Goal: Entertainment & Leisure: Consume media (video, audio)

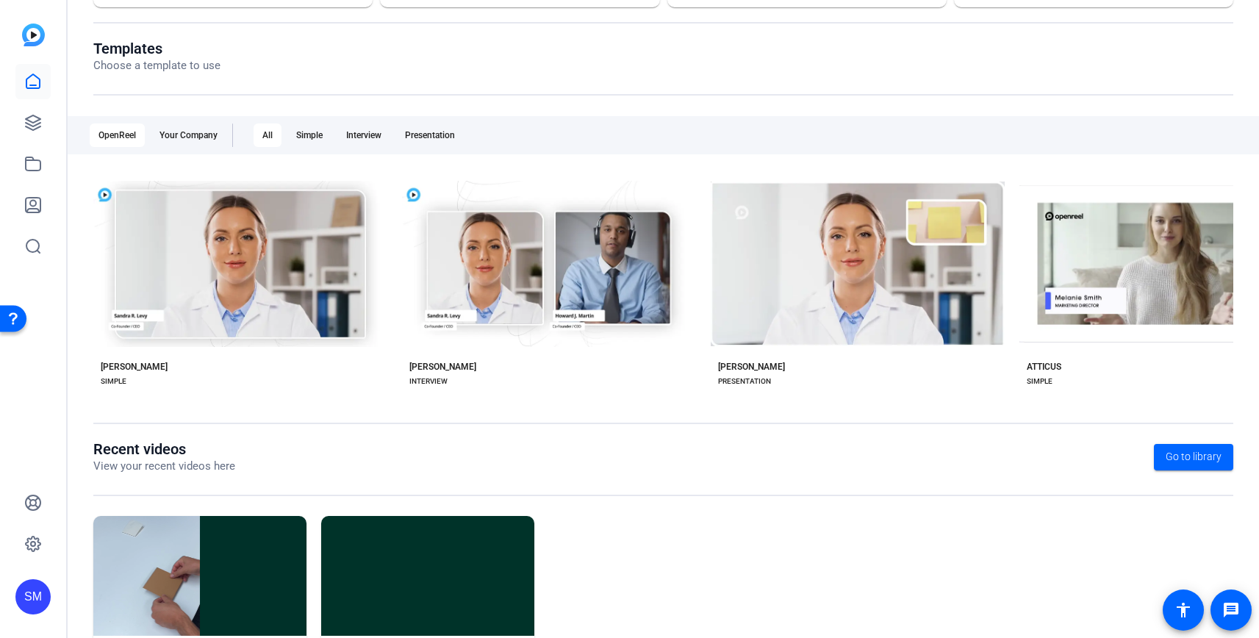
scroll to position [215, 0]
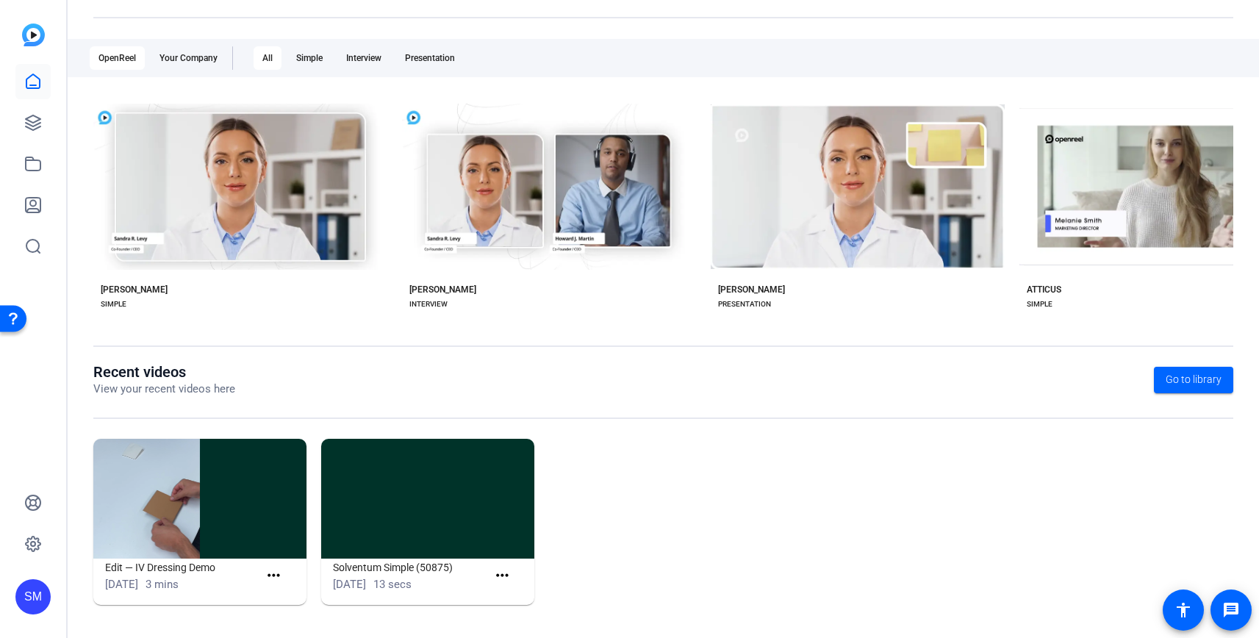
click at [175, 539] on img at bounding box center [199, 499] width 213 height 120
click at [279, 573] on mat-icon "more_horiz" at bounding box center [274, 576] width 18 height 18
click at [285, 595] on span "View" at bounding box center [305, 598] width 59 height 18
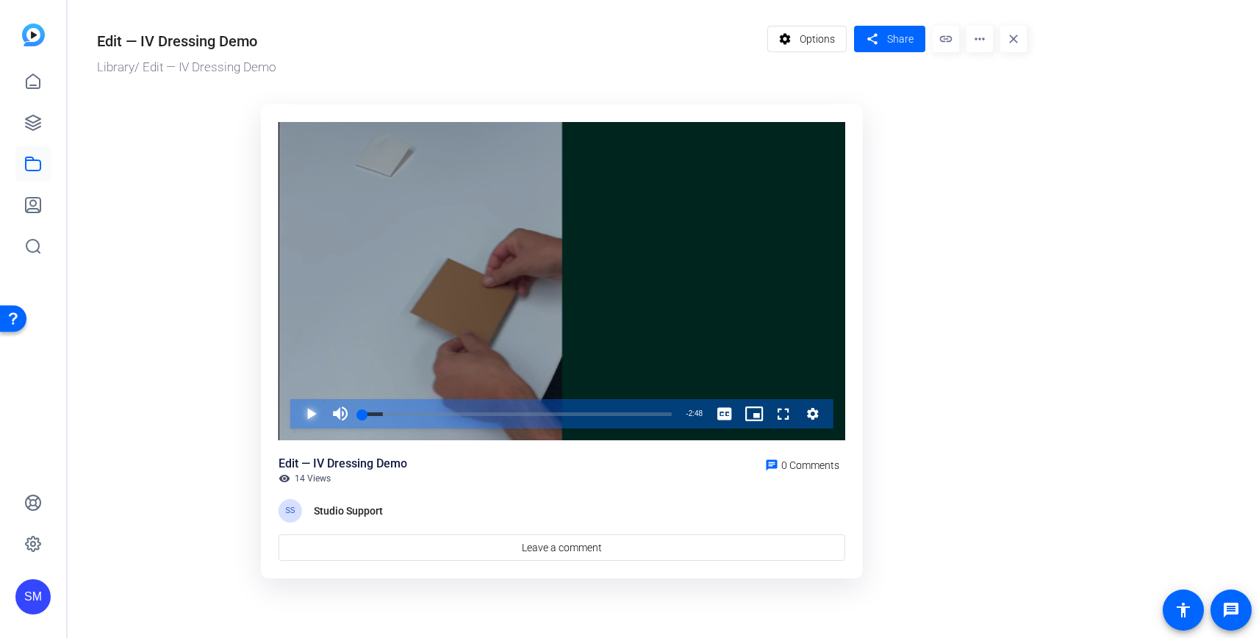
click at [296, 410] on span "Video Player" at bounding box center [296, 413] width 0 height 29
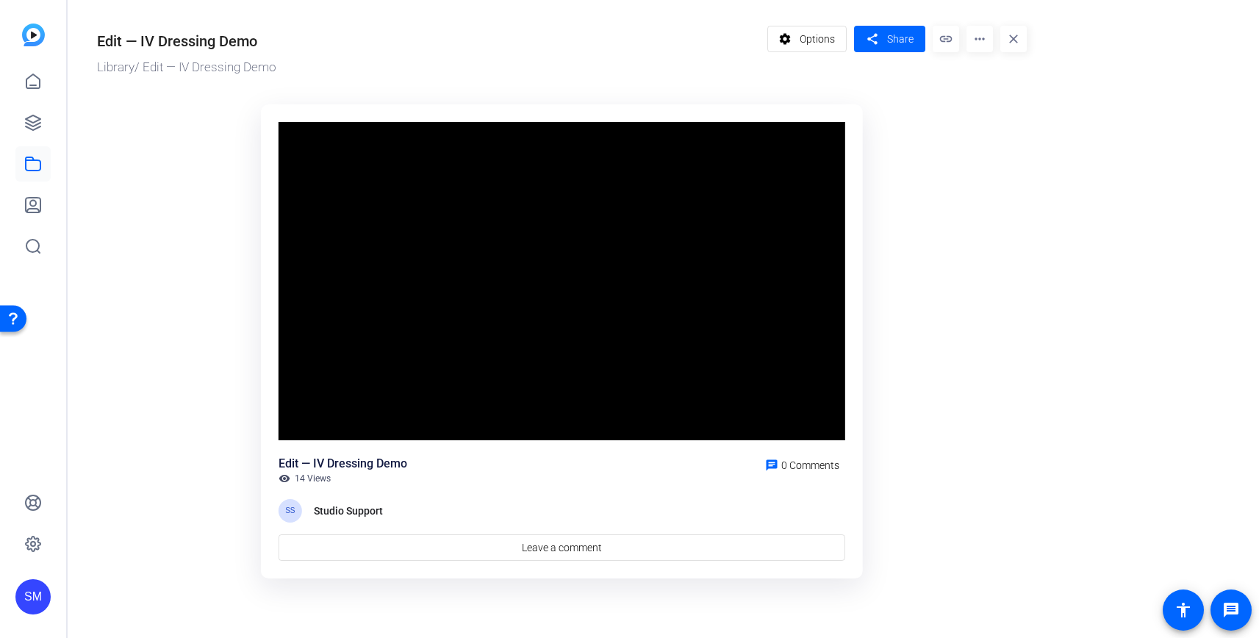
click at [310, 415] on video "Video Player" at bounding box center [562, 281] width 567 height 319
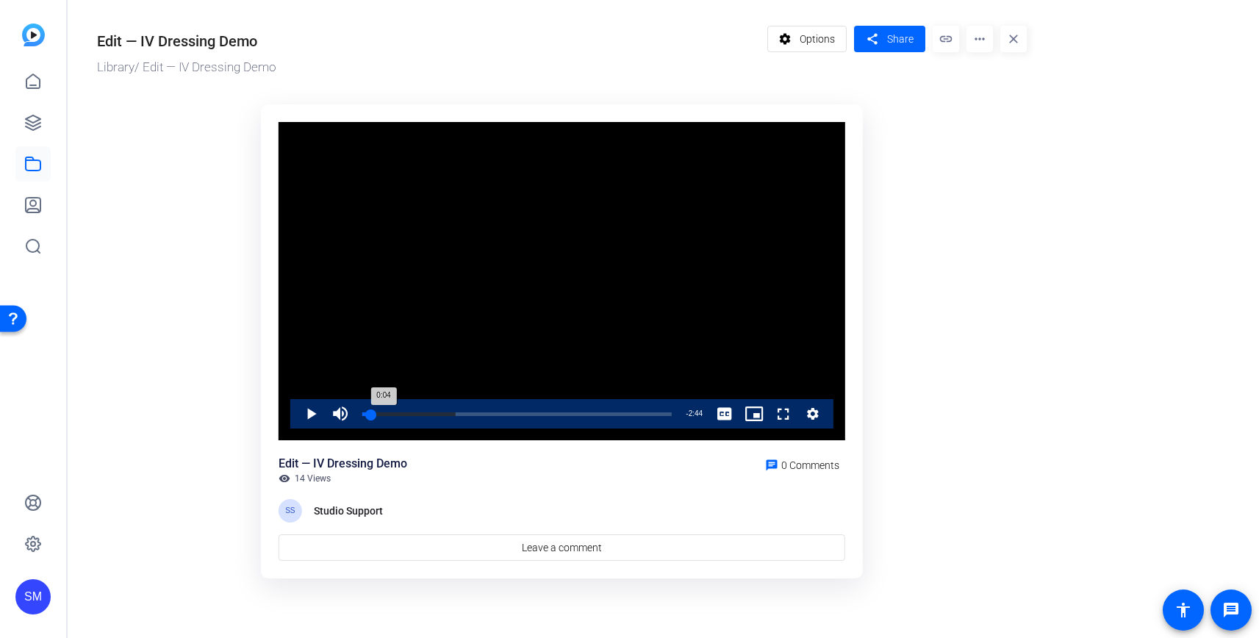
drag, startPoint x: 387, startPoint y: 413, endPoint x: 371, endPoint y: 406, distance: 17.8
click at [371, 406] on div "Loaded : 30.29% 0:04 0:04" at bounding box center [517, 413] width 324 height 29
click at [296, 411] on span "Video Player" at bounding box center [296, 413] width 0 height 29
